Goal: Transaction & Acquisition: Purchase product/service

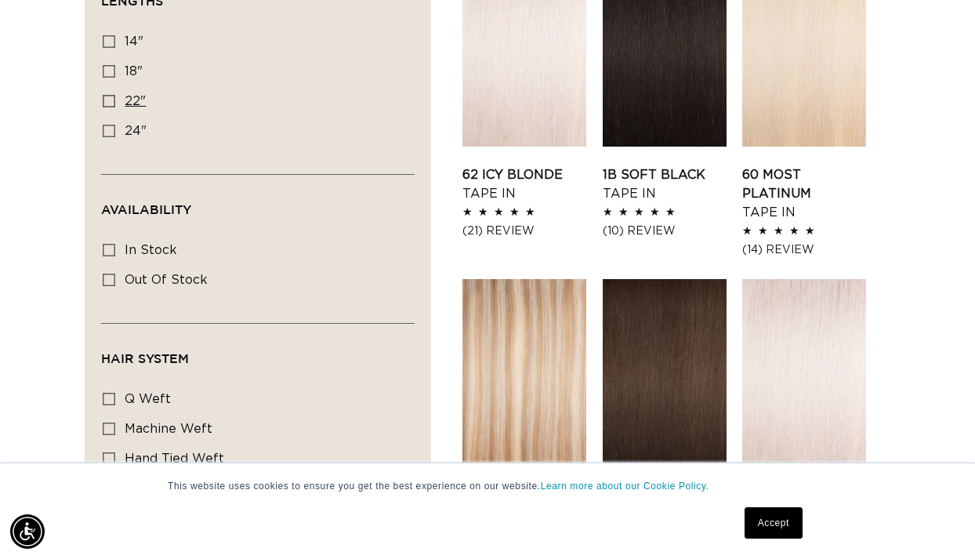
click at [128, 99] on span "22"" at bounding box center [135, 101] width 21 height 13
click at [115, 99] on input "22" 22" (156 products)" at bounding box center [109, 101] width 13 height 13
checkbox input "true"
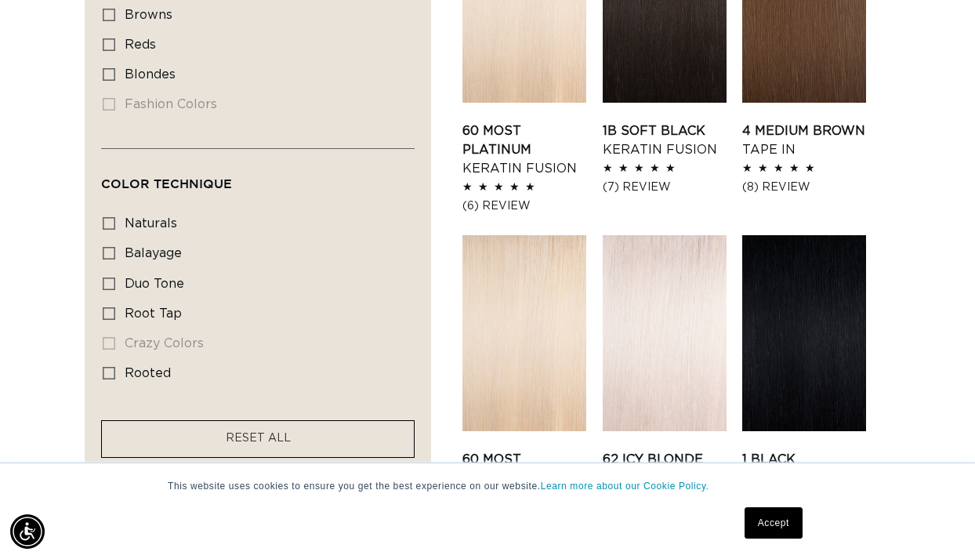
scroll to position [1291, 0]
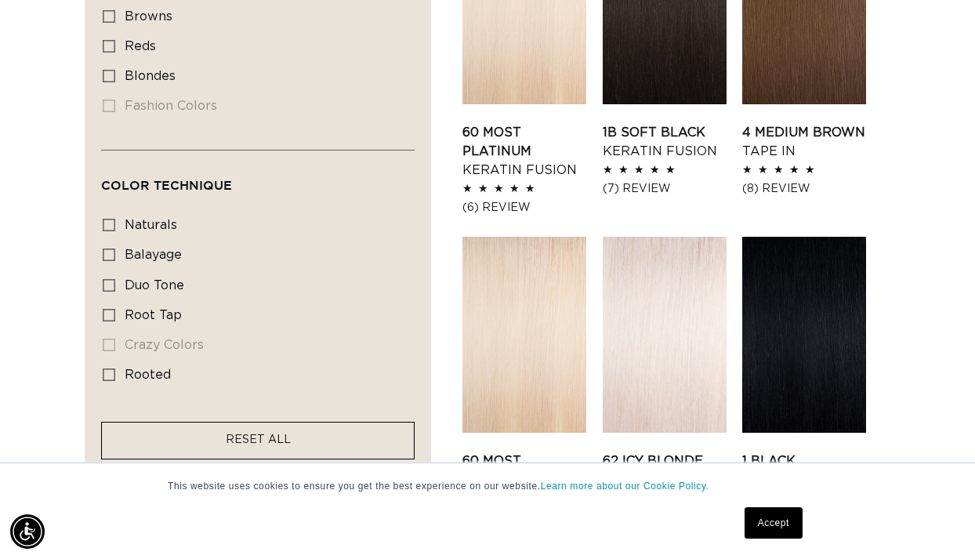
click at [239, 434] on span "RESET ALL" at bounding box center [258, 439] width 65 height 11
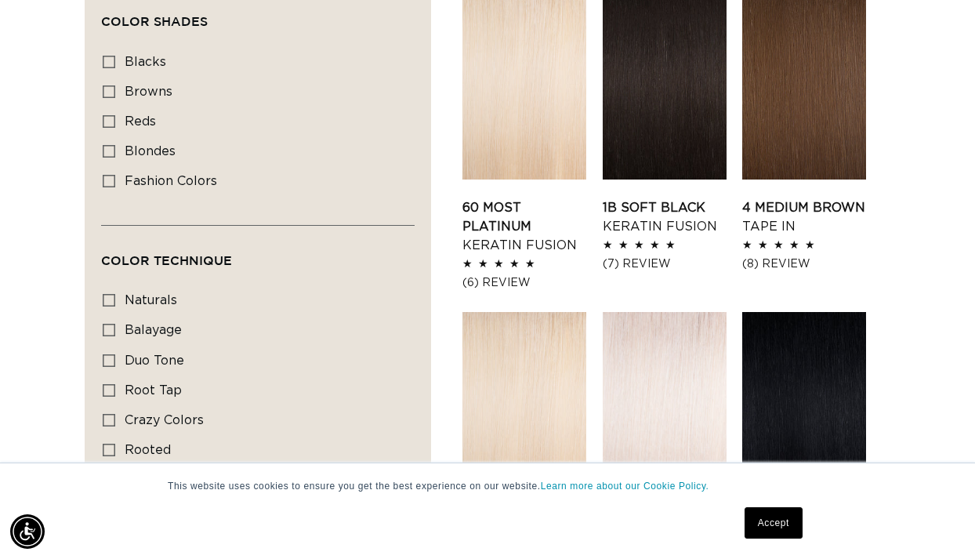
scroll to position [1213, 0]
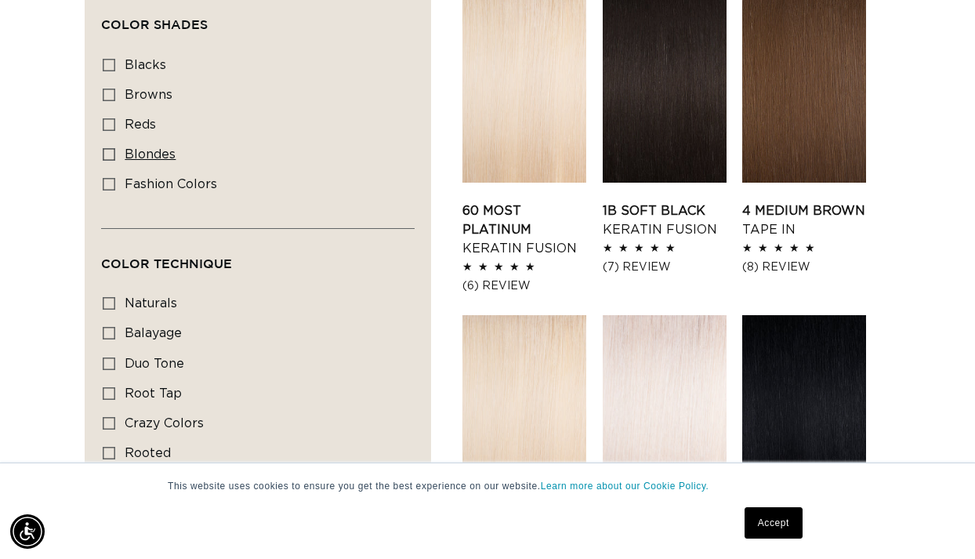
click at [147, 148] on span "blondes" at bounding box center [150, 154] width 51 height 13
click at [115, 148] on input "blondes blondes (155 products)" at bounding box center [109, 154] width 13 height 13
checkbox input "true"
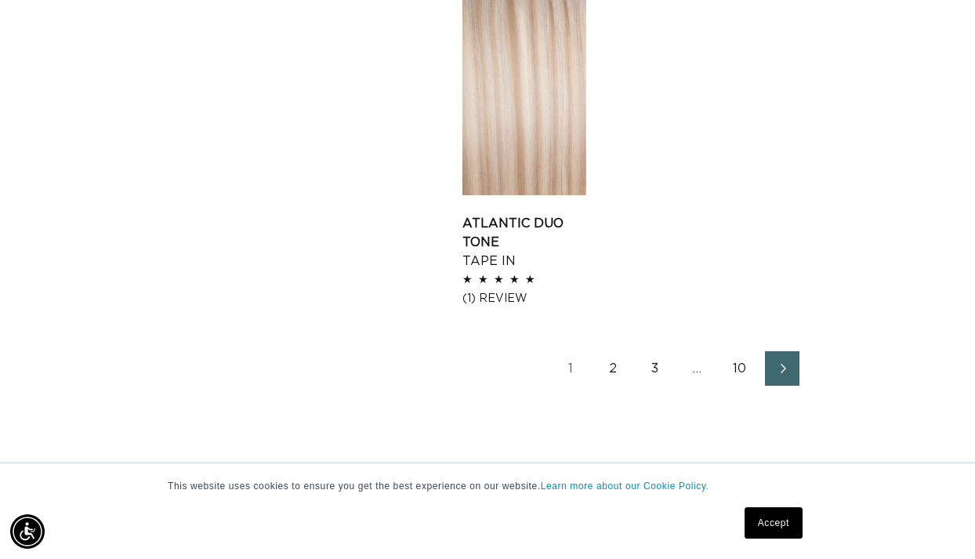
click at [619, 368] on link "2" at bounding box center [612, 368] width 34 height 34
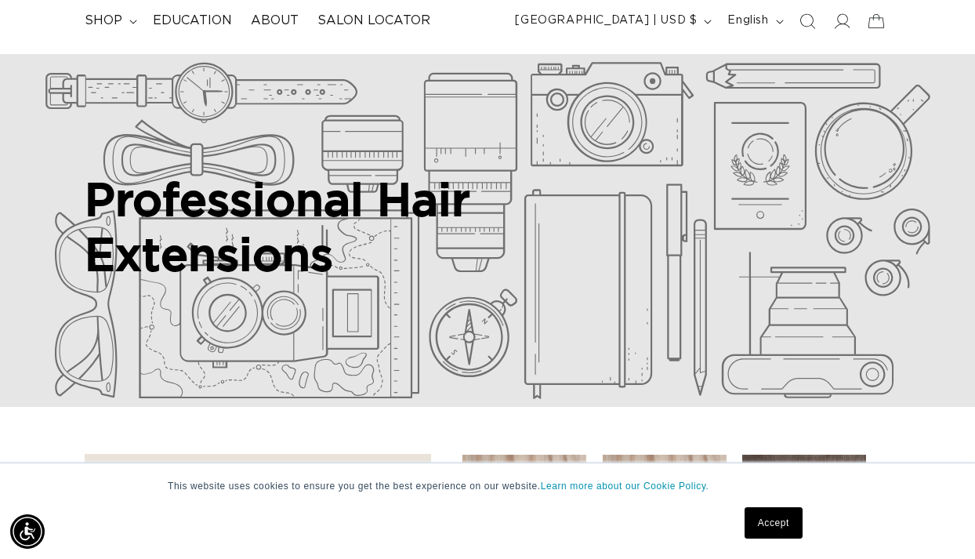
scroll to position [0, 1727]
